Goal: Information Seeking & Learning: Check status

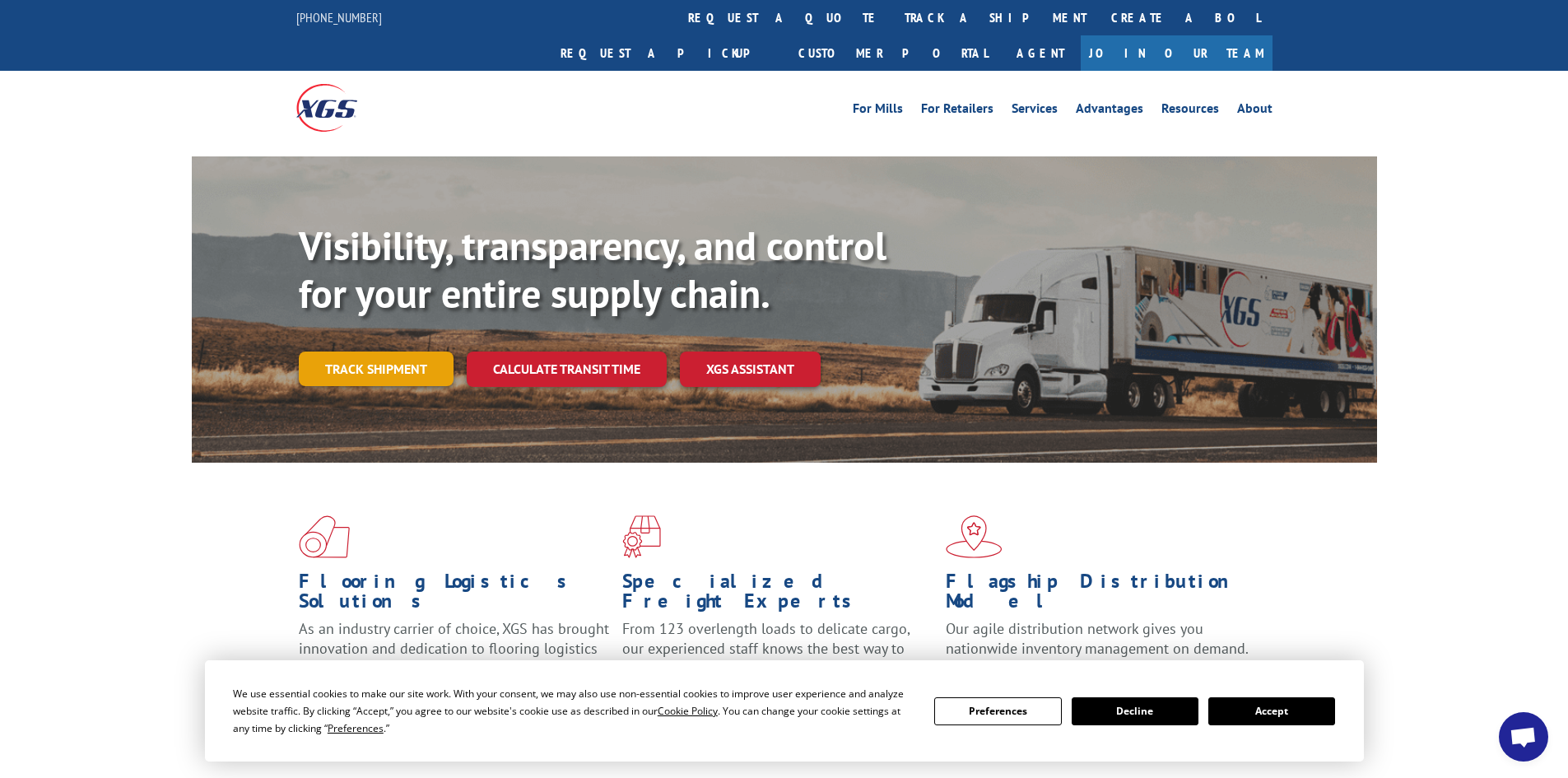
click at [345, 352] on link "Track shipment" at bounding box center [376, 369] width 155 height 35
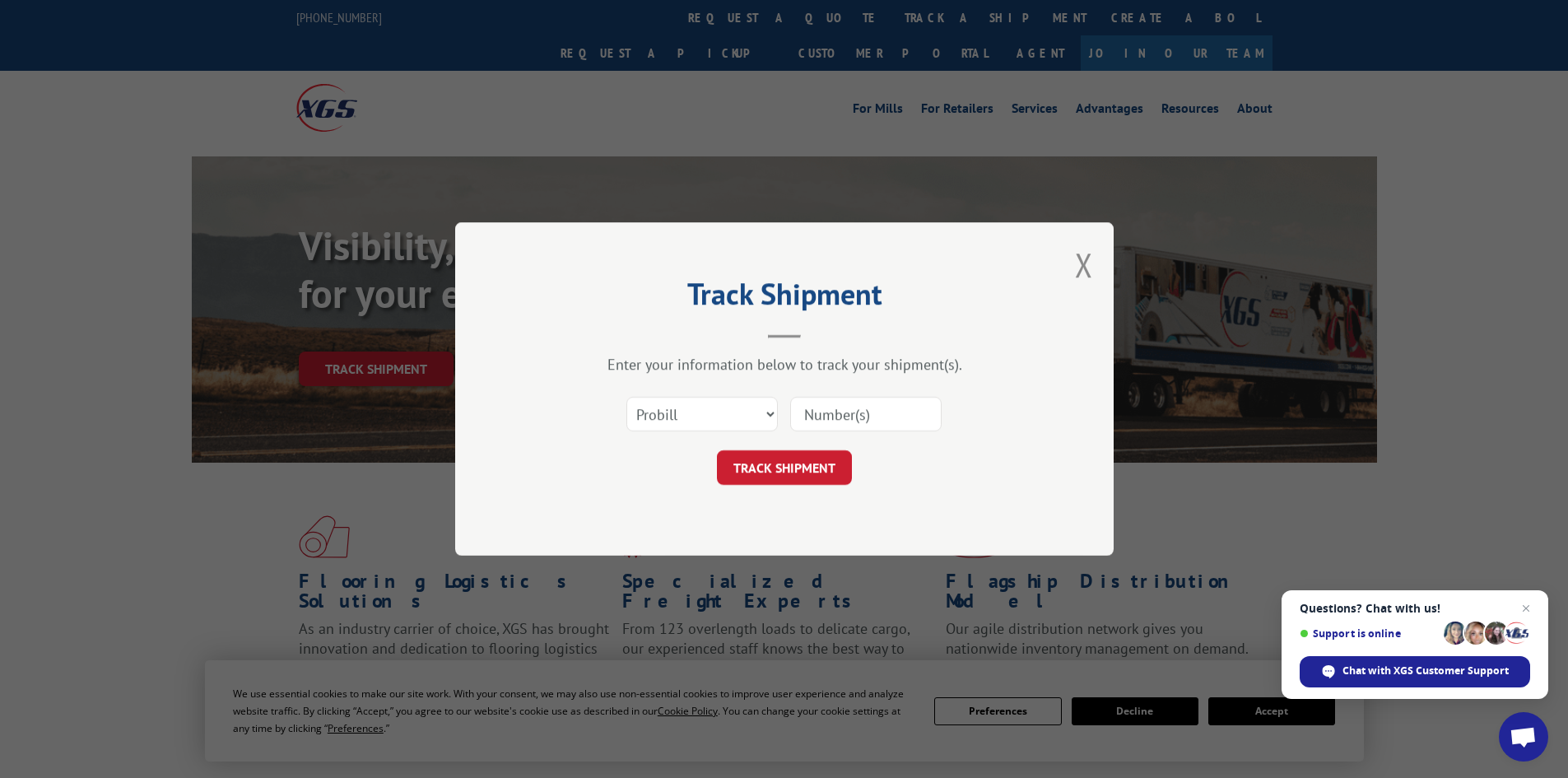
click at [863, 425] on input at bounding box center [866, 415] width 151 height 35
paste input "17517285"
type input "17517285"
click at [789, 461] on button "TRACK SHIPMENT" at bounding box center [784, 468] width 135 height 35
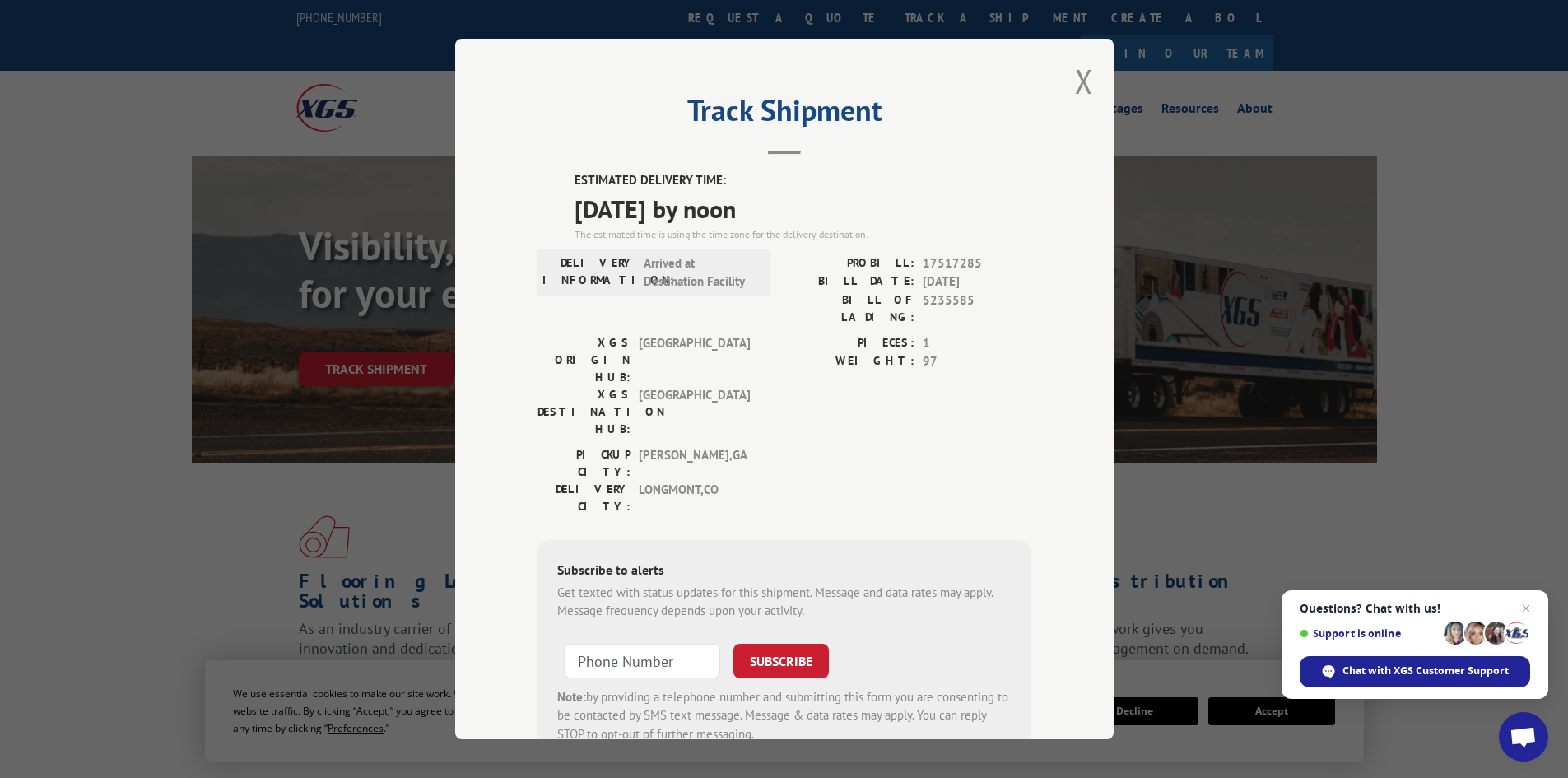
drag, startPoint x: 799, startPoint y: 207, endPoint x: 549, endPoint y: 206, distance: 250.0
click at [549, 206] on div "ESTIMATED DELIVERY TIME: [DATE] by noon The estimated time is using the time zo…" at bounding box center [784, 467] width 494 height 592
copy span "[DATE] by noon"
click at [1077, 80] on button "Close modal" at bounding box center [1084, 81] width 18 height 44
